Goal: Task Accomplishment & Management: Use online tool/utility

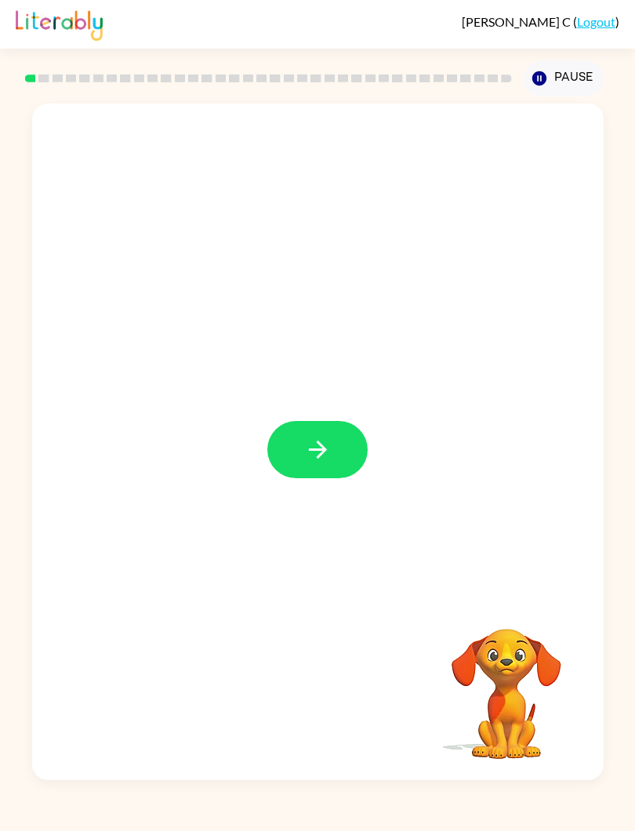
click at [314, 451] on icon "button" at bounding box center [317, 450] width 18 height 18
click at [516, 665] on video "Your browser must support playing .mp4 files to use Literably. Please try using…" at bounding box center [506, 683] width 157 height 157
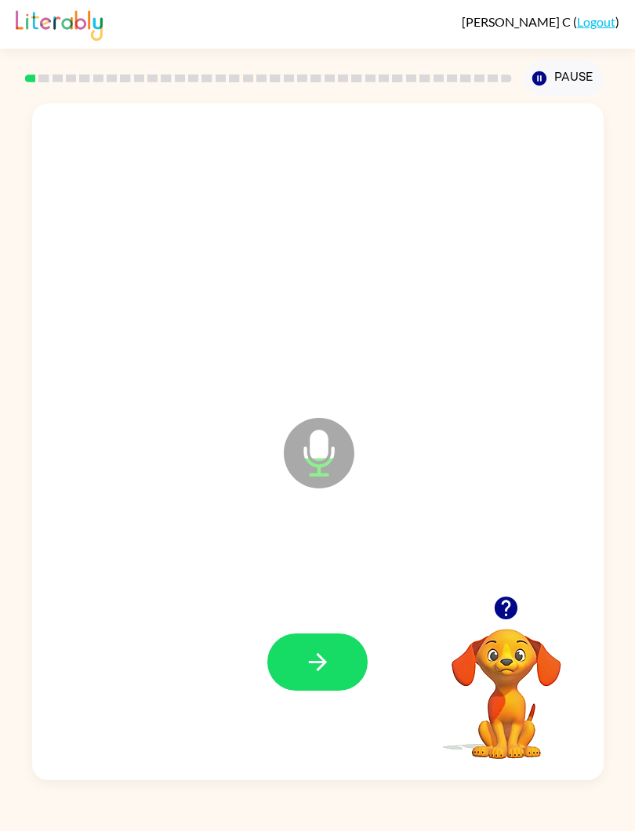
click at [310, 643] on button "button" at bounding box center [317, 662] width 100 height 57
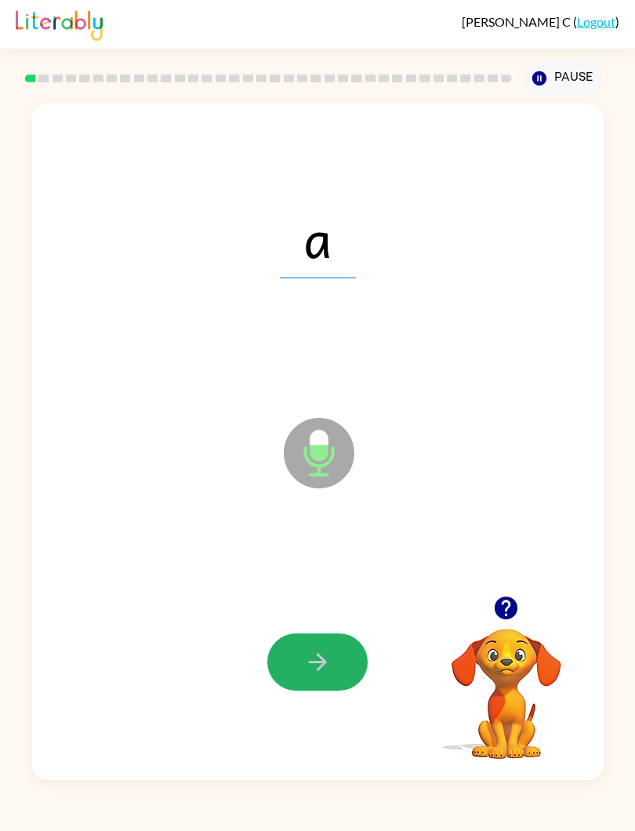
click at [296, 639] on button "button" at bounding box center [317, 662] width 100 height 57
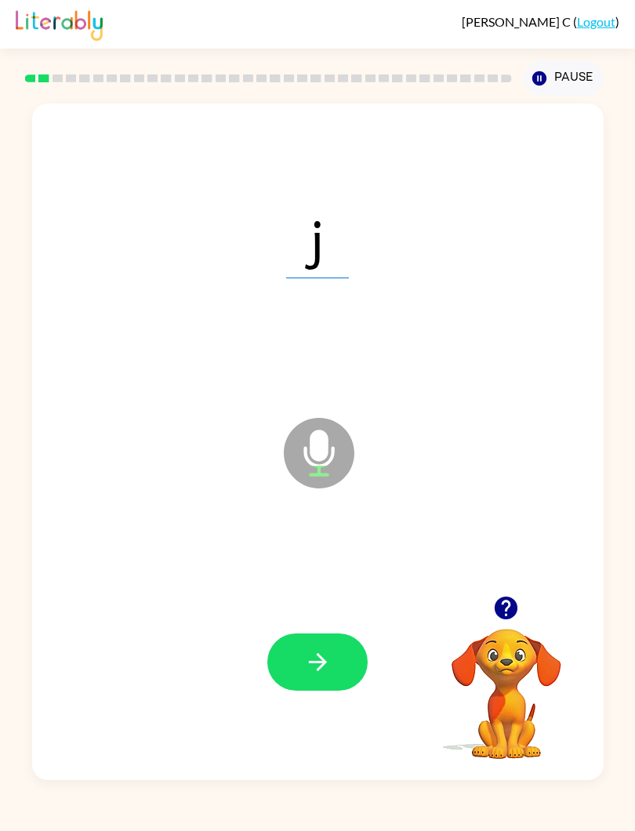
click at [303, 691] on button "button" at bounding box center [317, 662] width 100 height 57
click at [309, 651] on icon "button" at bounding box center [317, 662] width 27 height 27
click at [309, 646] on button "button" at bounding box center [317, 662] width 100 height 57
click at [312, 659] on icon "button" at bounding box center [317, 662] width 27 height 27
click at [311, 656] on icon "button" at bounding box center [317, 662] width 27 height 27
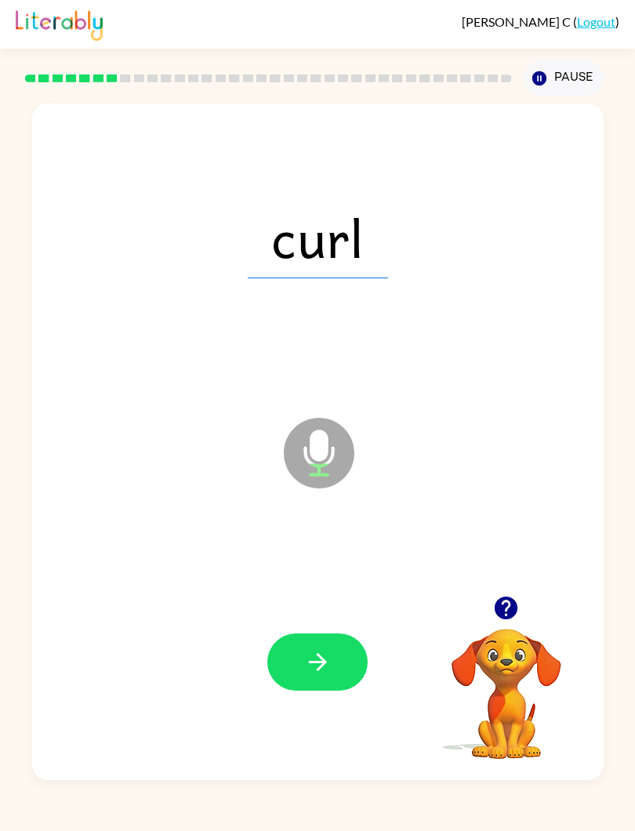
click at [337, 663] on button "button" at bounding box center [317, 662] width 100 height 57
click at [329, 645] on button "button" at bounding box center [317, 662] width 100 height 57
click at [302, 652] on button "button" at bounding box center [317, 662] width 100 height 57
click at [330, 666] on icon "button" at bounding box center [317, 662] width 27 height 27
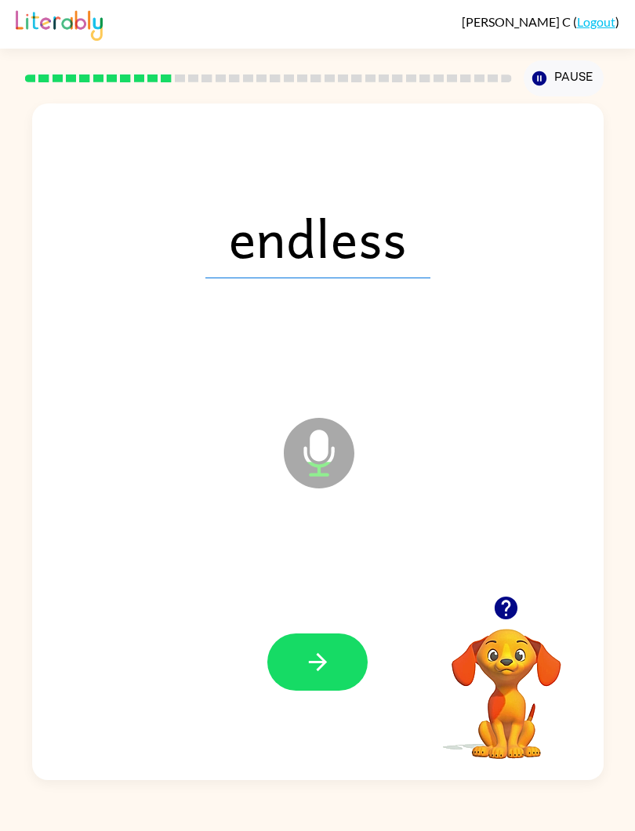
click at [299, 645] on button "button" at bounding box center [317, 662] width 100 height 57
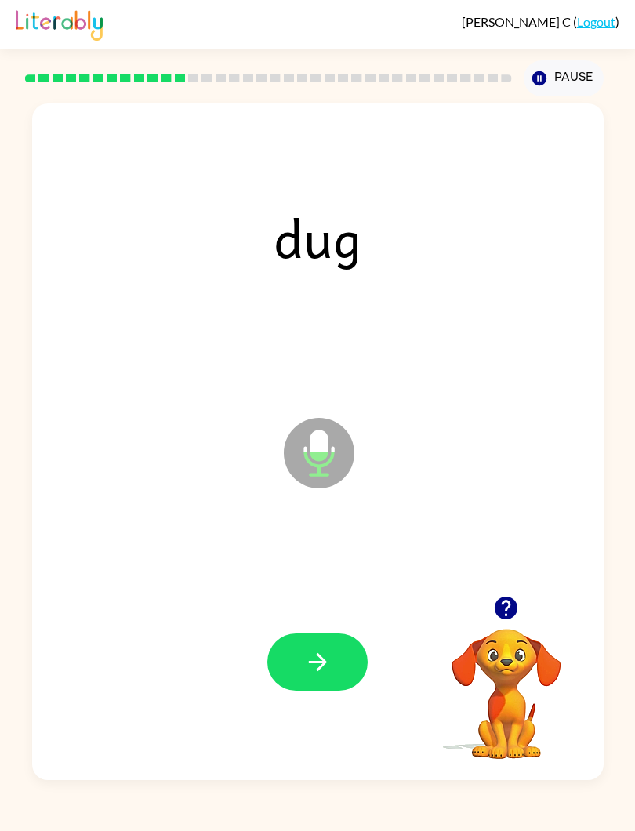
click at [314, 665] on icon "button" at bounding box center [317, 662] width 27 height 27
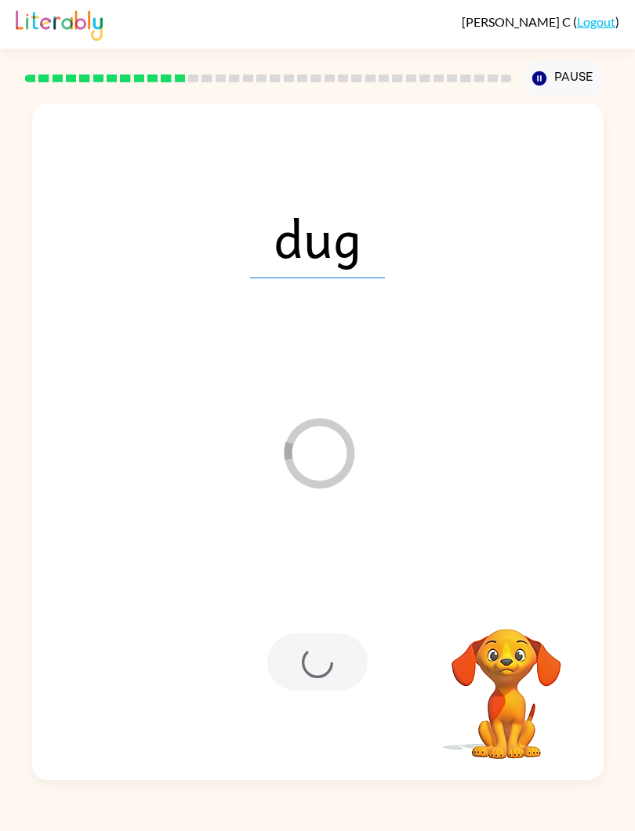
click at [334, 667] on div at bounding box center [317, 662] width 100 height 57
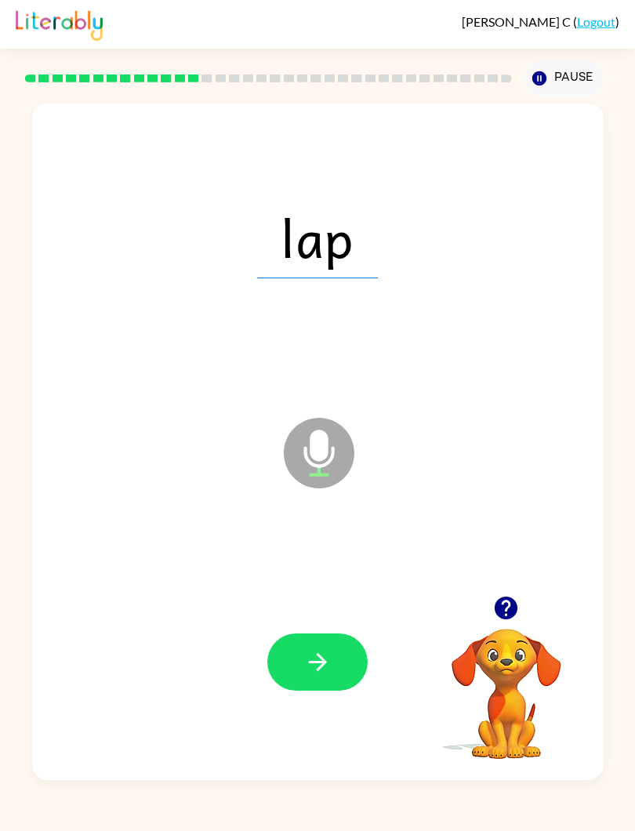
click at [332, 667] on button "button" at bounding box center [317, 662] width 100 height 57
click at [319, 664] on icon "button" at bounding box center [317, 662] width 27 height 27
click at [313, 648] on button "button" at bounding box center [317, 662] width 100 height 57
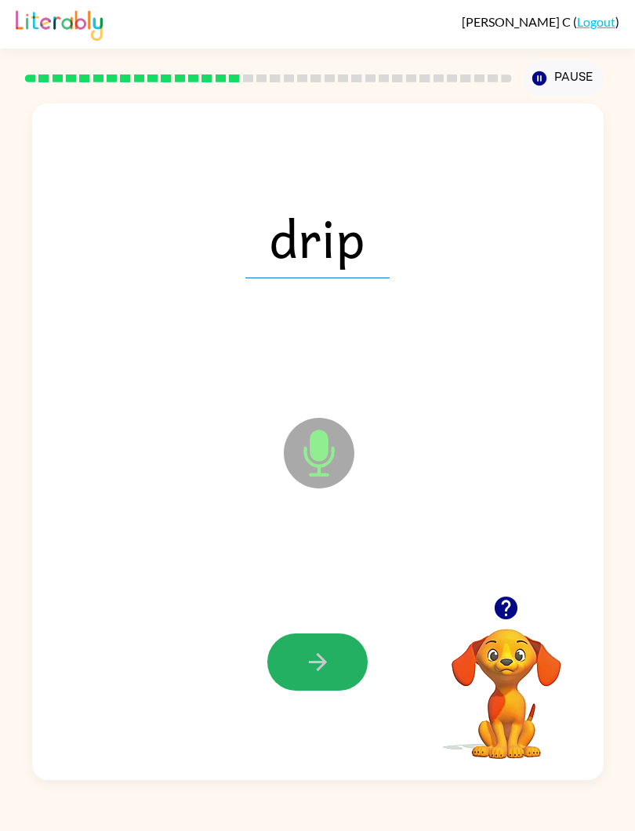
click at [329, 663] on icon "button" at bounding box center [317, 662] width 27 height 27
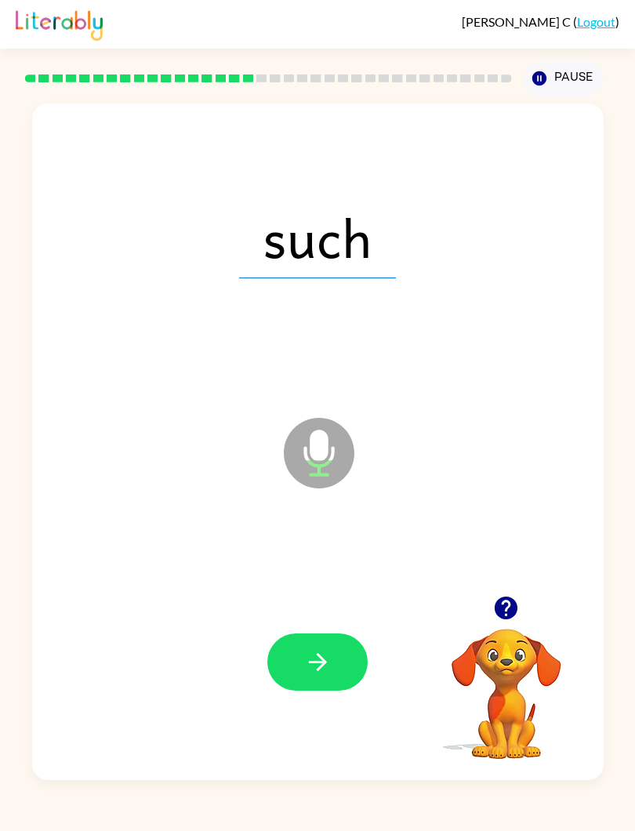
click at [336, 663] on button "button" at bounding box center [317, 662] width 100 height 57
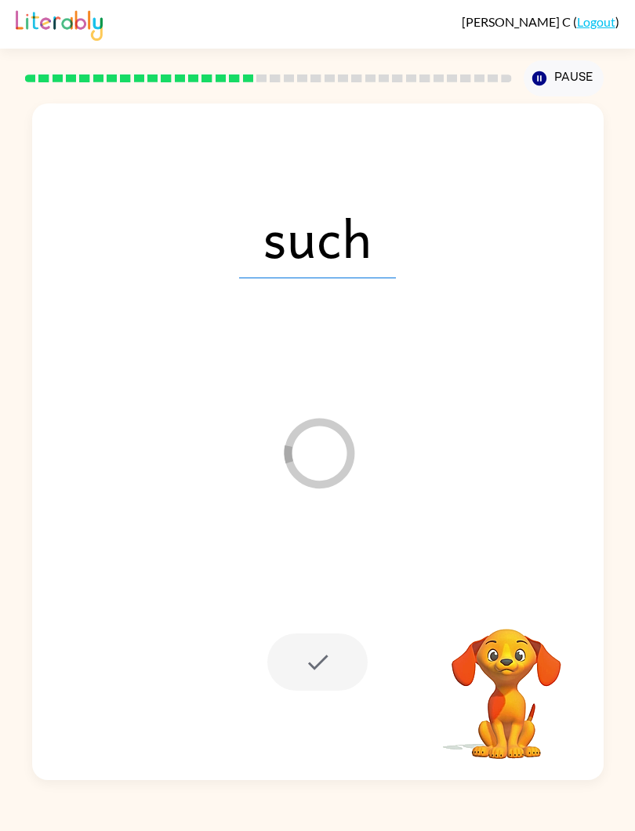
click at [322, 667] on div at bounding box center [317, 662] width 100 height 57
click at [328, 682] on div at bounding box center [317, 662] width 100 height 57
click at [343, 661] on div at bounding box center [317, 662] width 100 height 57
click at [343, 646] on div at bounding box center [317, 662] width 100 height 57
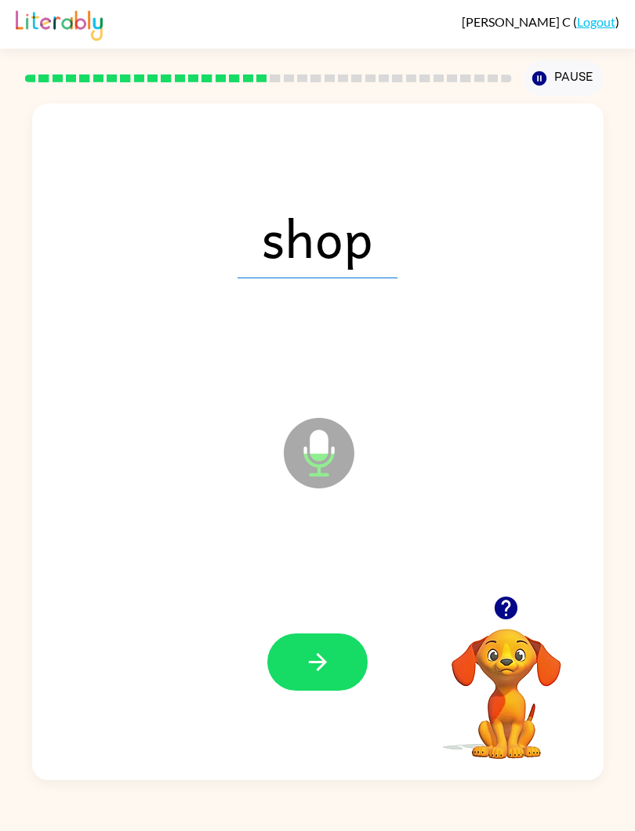
click at [312, 684] on button "button" at bounding box center [317, 662] width 100 height 57
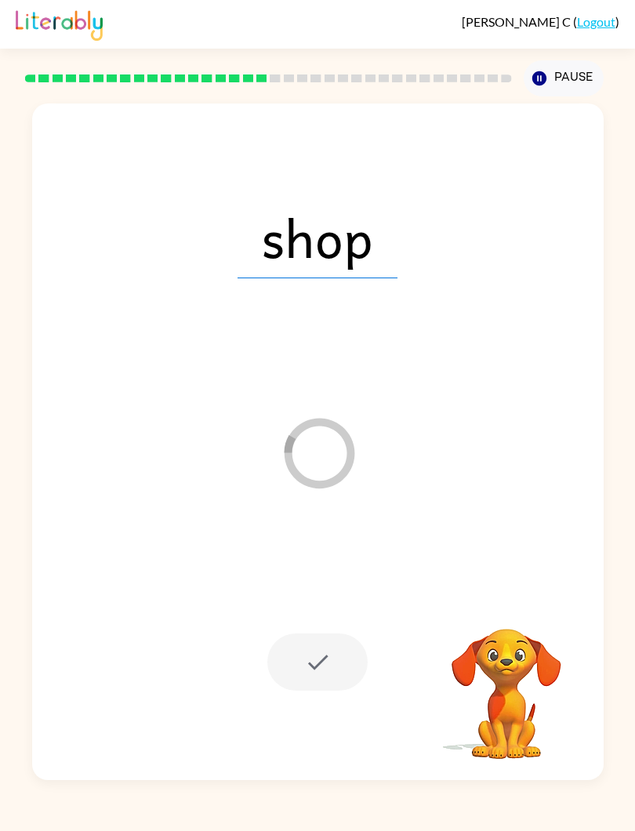
click at [330, 645] on div at bounding box center [317, 662] width 100 height 57
click at [316, 659] on div at bounding box center [317, 662] width 100 height 57
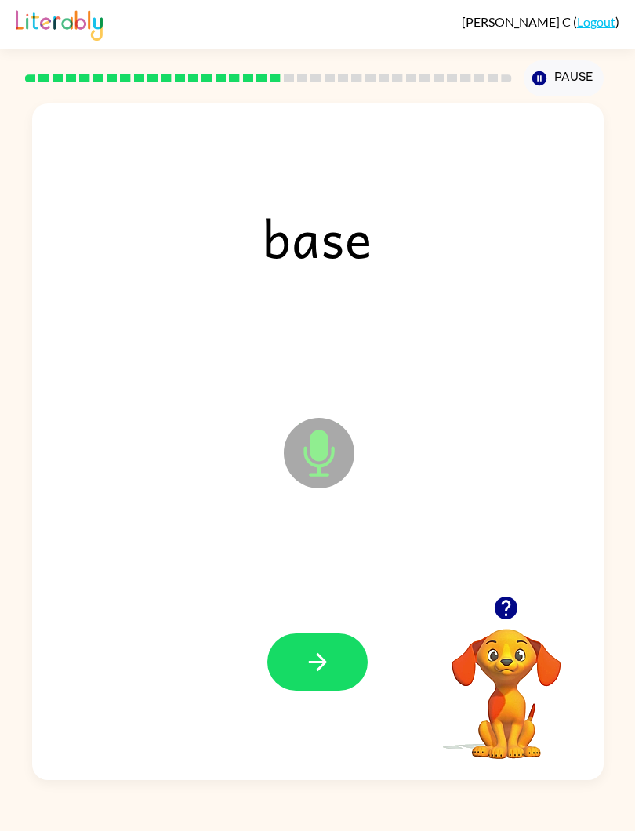
click at [293, 668] on button "button" at bounding box center [317, 662] width 100 height 57
click at [308, 668] on icon "button" at bounding box center [317, 662] width 27 height 27
click at [325, 674] on icon "button" at bounding box center [317, 662] width 27 height 27
click at [317, 654] on icon "button" at bounding box center [317, 662] width 27 height 27
click at [333, 638] on button "button" at bounding box center [317, 662] width 100 height 57
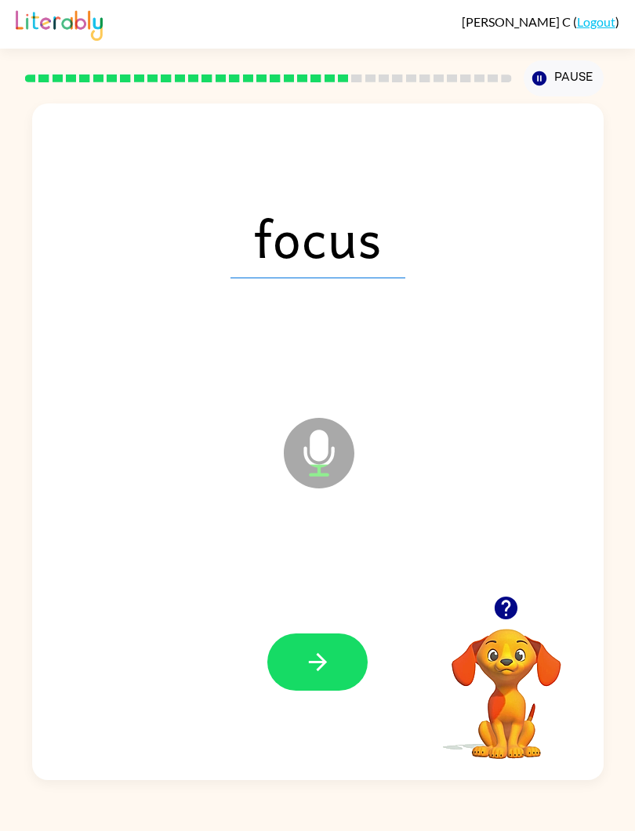
click at [332, 675] on button "button" at bounding box center [317, 662] width 100 height 57
click at [306, 651] on icon "button" at bounding box center [317, 662] width 27 height 27
click at [310, 681] on button "button" at bounding box center [317, 662] width 100 height 57
click at [319, 665] on icon "button" at bounding box center [317, 662] width 27 height 27
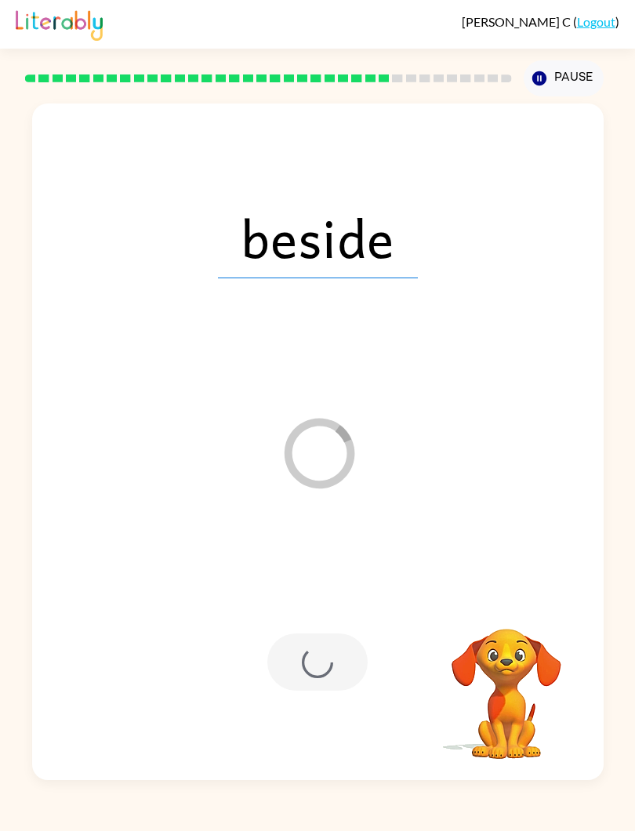
click at [531, 81] on icon "Pause" at bounding box center [539, 78] width 17 height 17
click at [552, 61] on button "Pause Pause" at bounding box center [564, 78] width 80 height 36
click at [572, 67] on button "Pause Pause" at bounding box center [564, 78] width 80 height 36
click at [578, 71] on button "Pause Pause" at bounding box center [564, 78] width 80 height 36
click at [577, 71] on button "Pause Pause" at bounding box center [564, 78] width 80 height 36
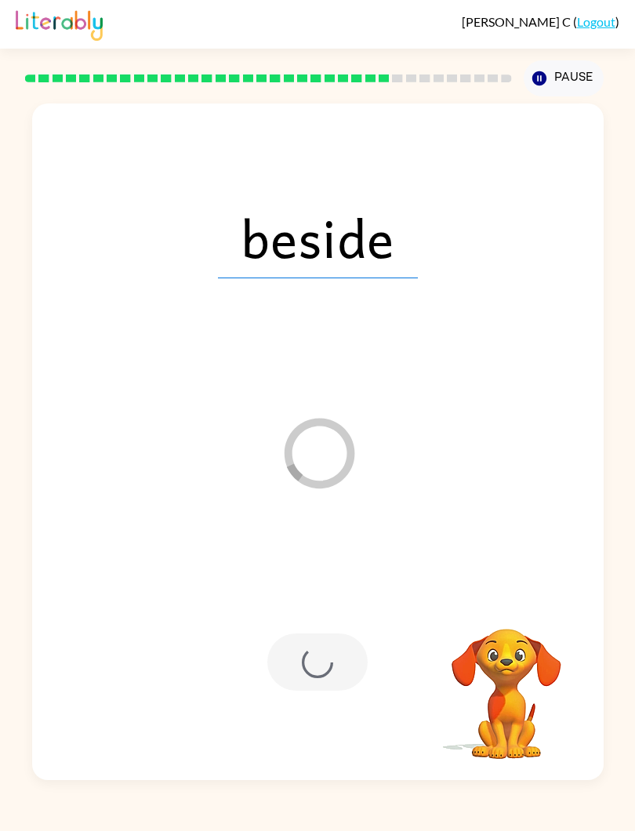
click at [585, 83] on button "Pause Pause" at bounding box center [564, 78] width 80 height 36
click at [585, 82] on button "Pause Pause" at bounding box center [564, 78] width 80 height 36
click at [586, 86] on button "Pause Pause" at bounding box center [564, 78] width 80 height 36
click at [585, 85] on button "Pause Pause" at bounding box center [564, 78] width 80 height 36
click at [579, 70] on button "Pause Pause" at bounding box center [564, 78] width 80 height 36
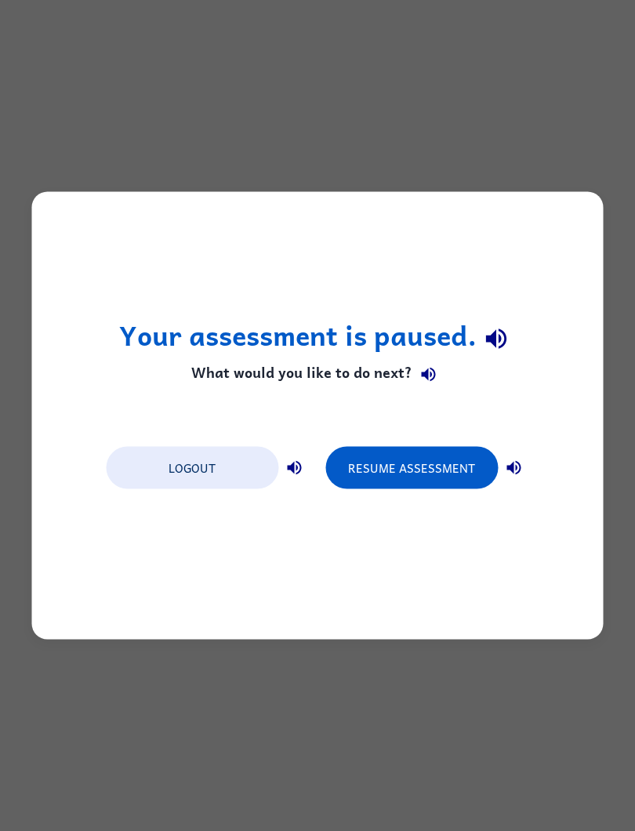
click at [175, 441] on div "Logout Resume Assessment" at bounding box center [317, 467] width 439 height 60
click at [154, 457] on button "Logout" at bounding box center [192, 468] width 173 height 42
click at [145, 470] on button "Logout" at bounding box center [192, 468] width 173 height 42
